Goal: Navigation & Orientation: Find specific page/section

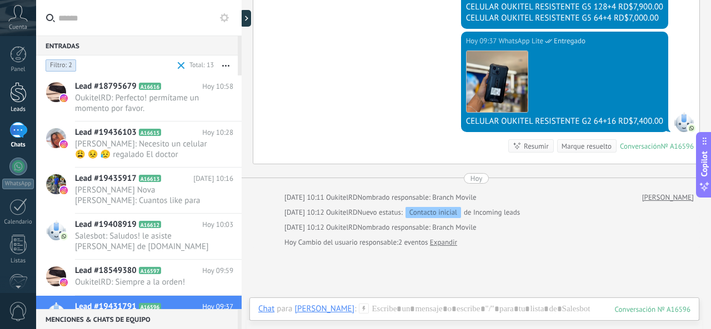
click at [17, 96] on div at bounding box center [18, 92] width 17 height 21
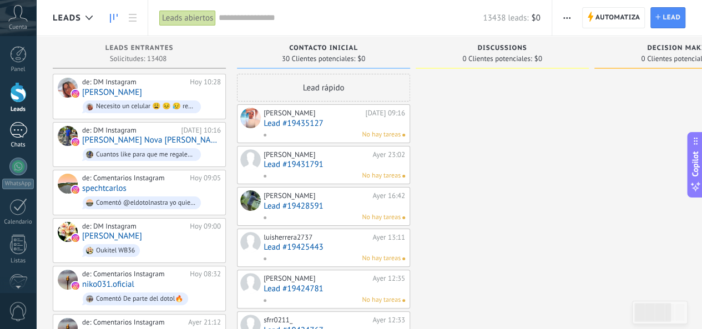
click at [18, 130] on div "1" at bounding box center [18, 130] width 18 height 16
